Goal: Task Accomplishment & Management: Use online tool/utility

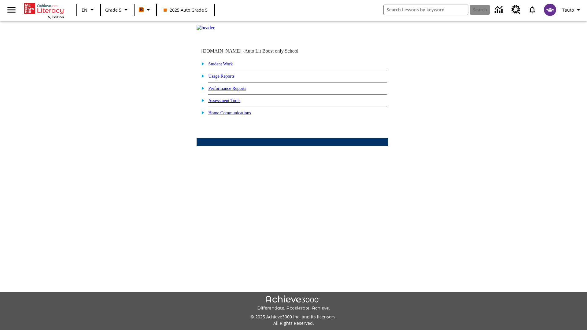
click at [234, 91] on link "Performance Reports" at bounding box center [227, 88] width 38 height 5
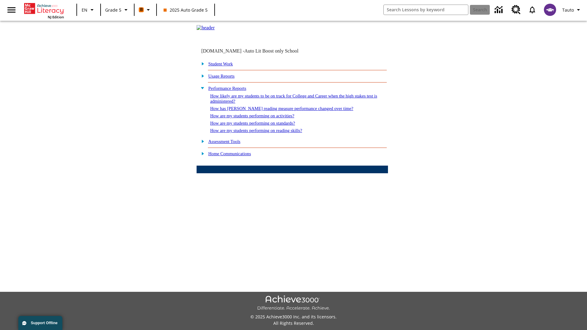
click at [258, 126] on link "How are my students performing on standards?" at bounding box center [252, 123] width 85 height 5
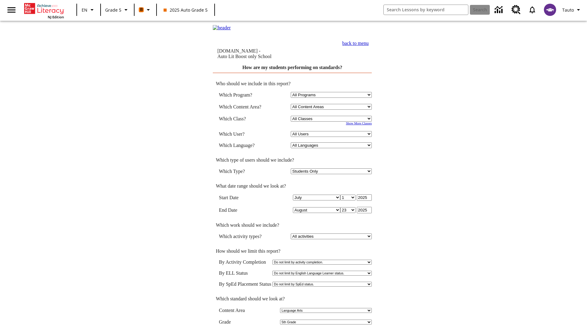
select select "11133131"
click at [332, 135] on select "All Users Cat, Sautoen Cat, Sautoes Cat, Sautoss Donotlogin, Sautoen Twoschools…" at bounding box center [331, 134] width 81 height 6
select select "21437107"
